Goal: Transaction & Acquisition: Download file/media

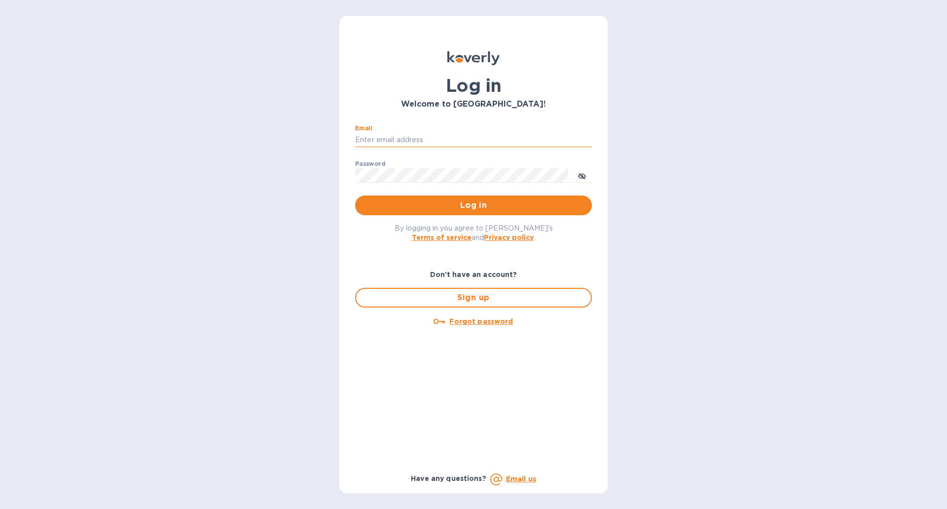
click at [428, 141] on input "Email" at bounding box center [473, 140] width 237 height 15
type input "[PERSON_NAME][EMAIL_ADDRESS][PERSON_NAME][DOMAIN_NAME]"
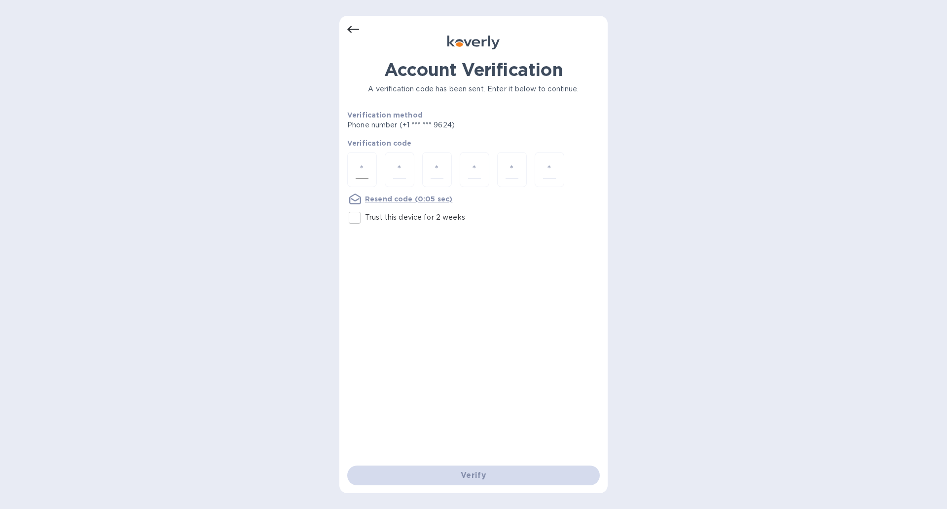
click at [363, 170] on input "number" at bounding box center [362, 169] width 13 height 18
paste input "7"
type input "7"
type input "6"
type input "4"
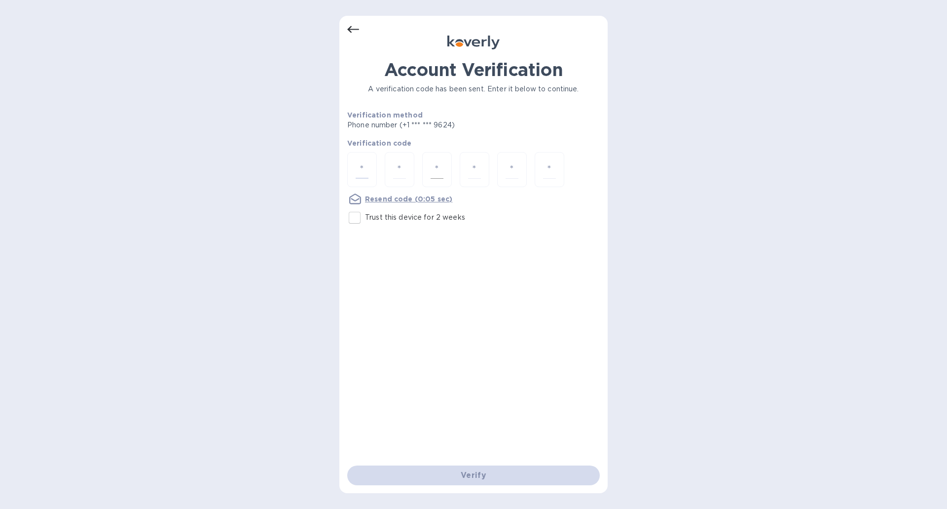
type input "2"
type input "9"
type input "8"
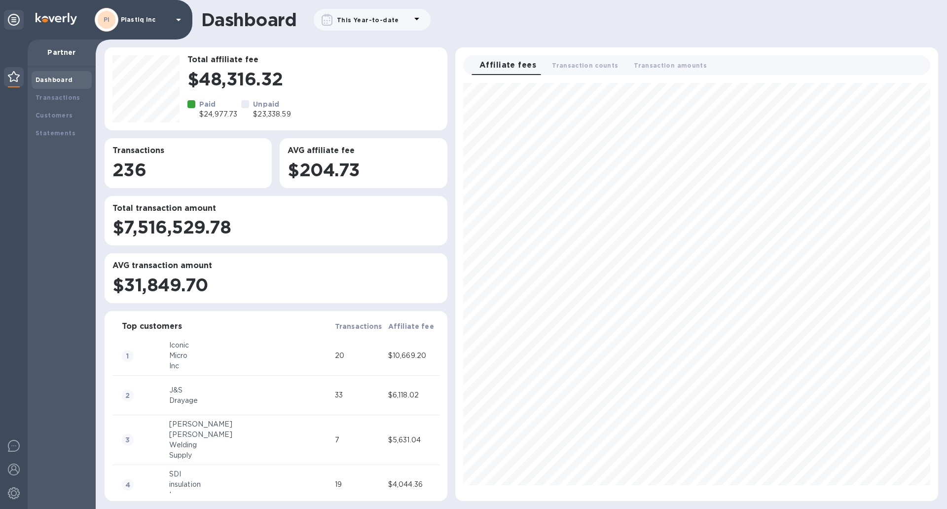
scroll to position [410, 475]
click at [52, 131] on b "Statements" at bounding box center [56, 132] width 40 height 7
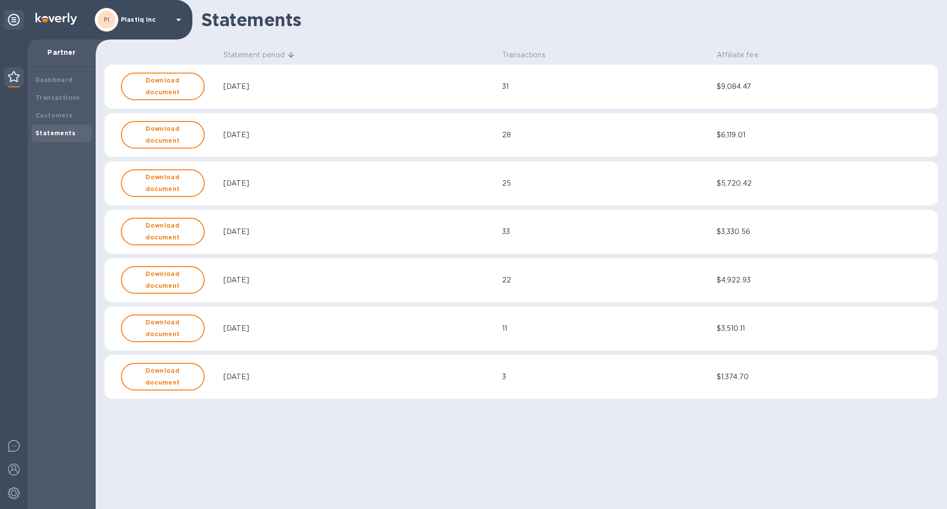
click at [646, 135] on div "28" at bounding box center [607, 135] width 211 height 10
click at [295, 86] on div "Aug, 2025" at bounding box center [360, 86] width 275 height 10
click at [154, 87] on b "Download document" at bounding box center [163, 86] width 66 height 24
